Goal: Find specific page/section: Find specific page/section

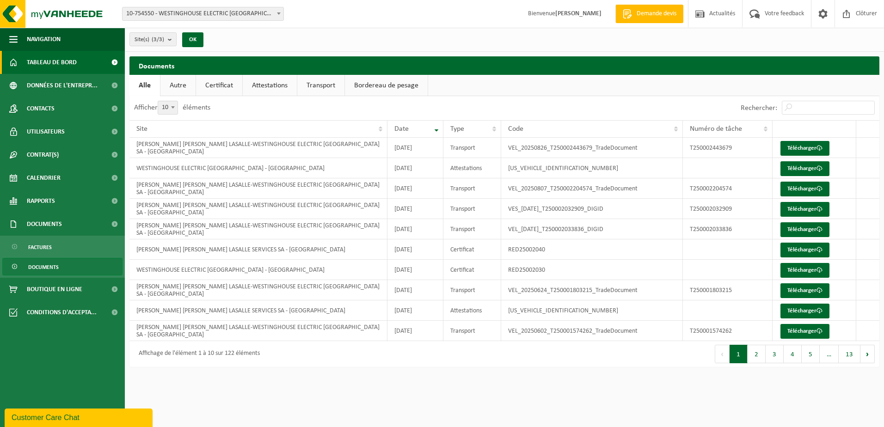
click at [69, 59] on span "Tableau de bord" at bounding box center [52, 62] width 50 height 23
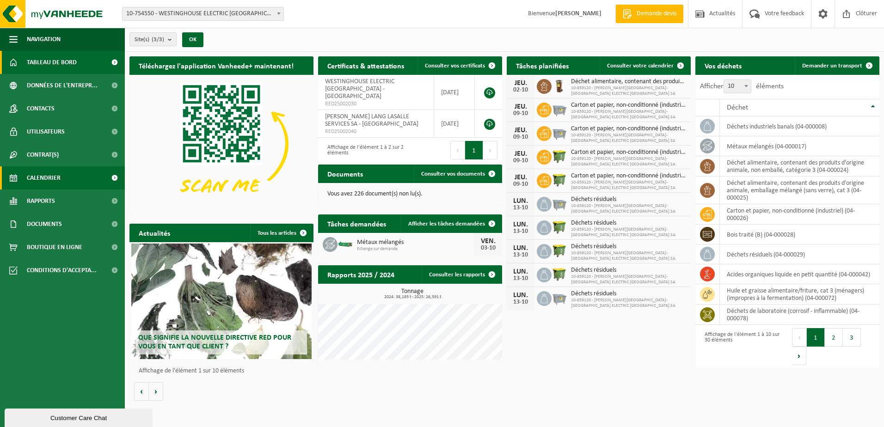
click at [57, 176] on span "Calendrier" at bounding box center [44, 178] width 34 height 23
